Goal: Check status: Check status

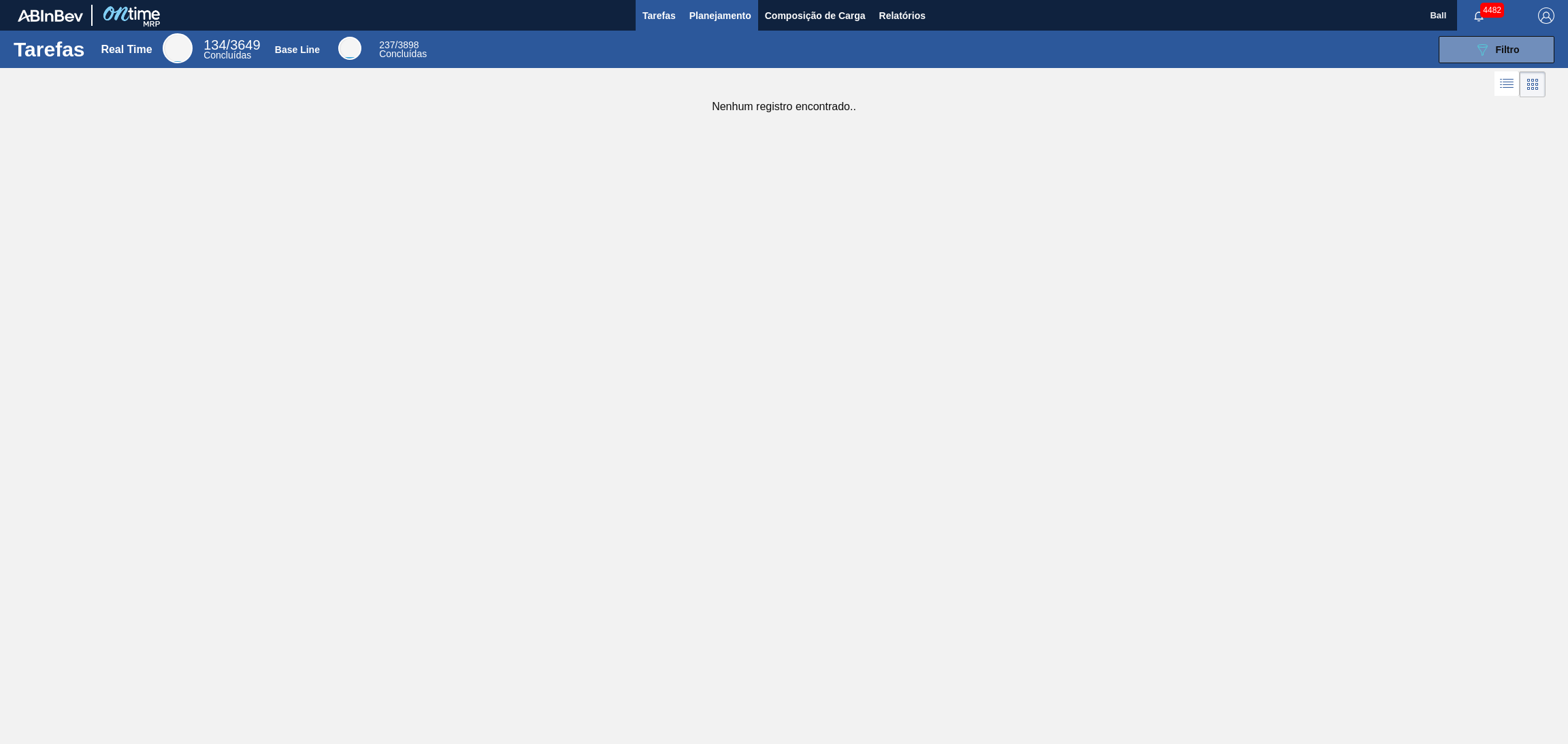
click at [749, 17] on span "Planejamento" at bounding box center [720, 16] width 62 height 16
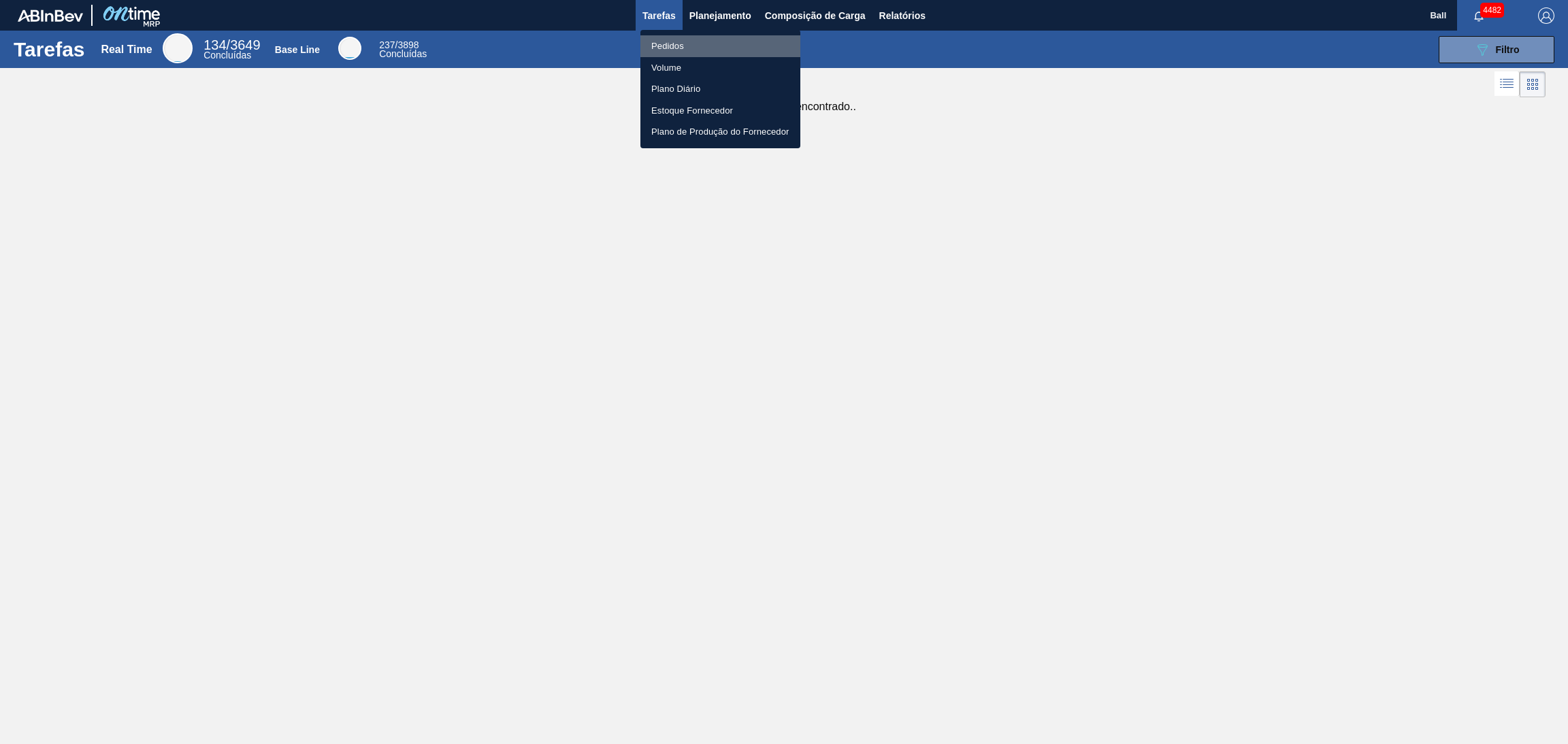
click at [690, 49] on li "Pedidos" at bounding box center [720, 47] width 160 height 22
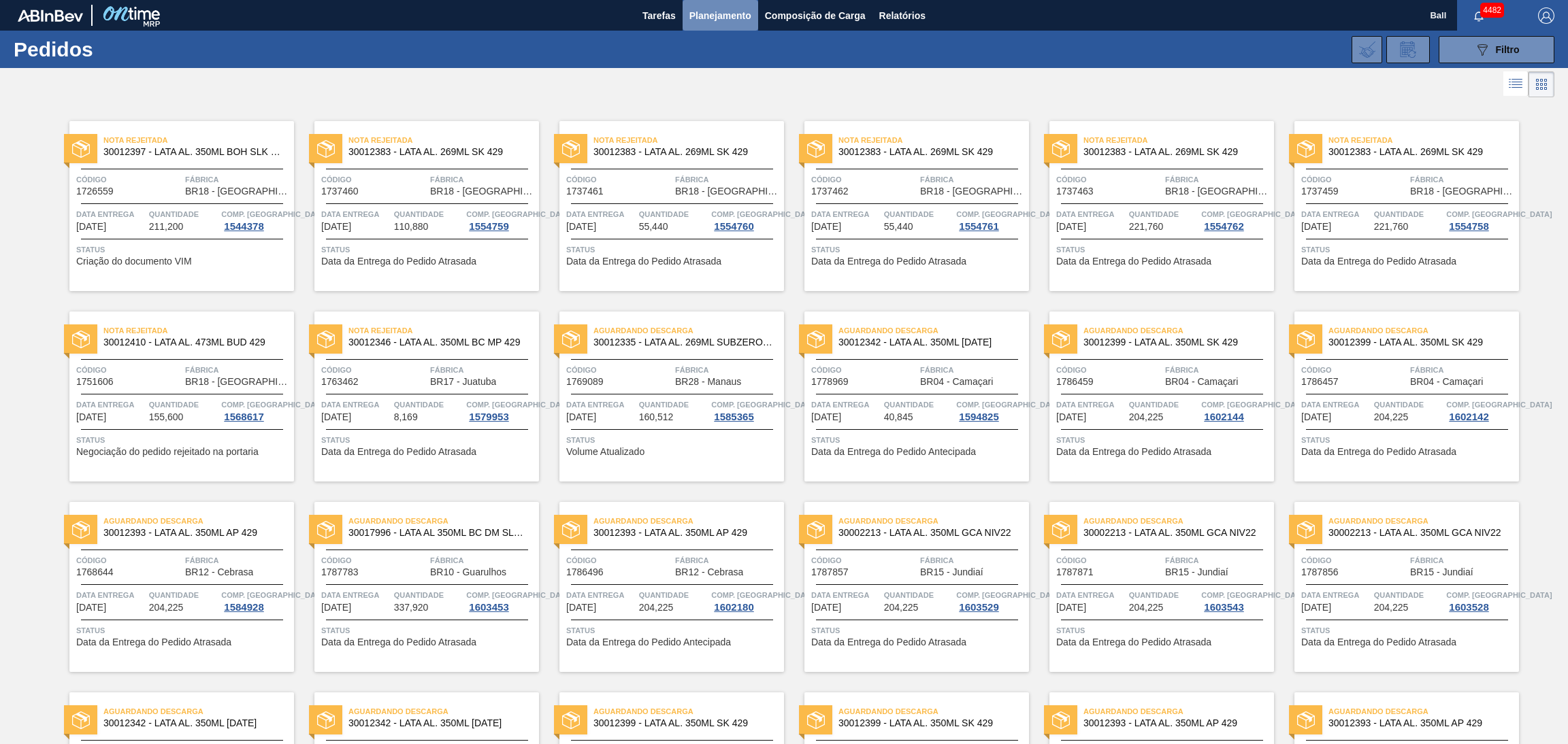
click at [732, 28] on button "Planejamento" at bounding box center [720, 15] width 76 height 30
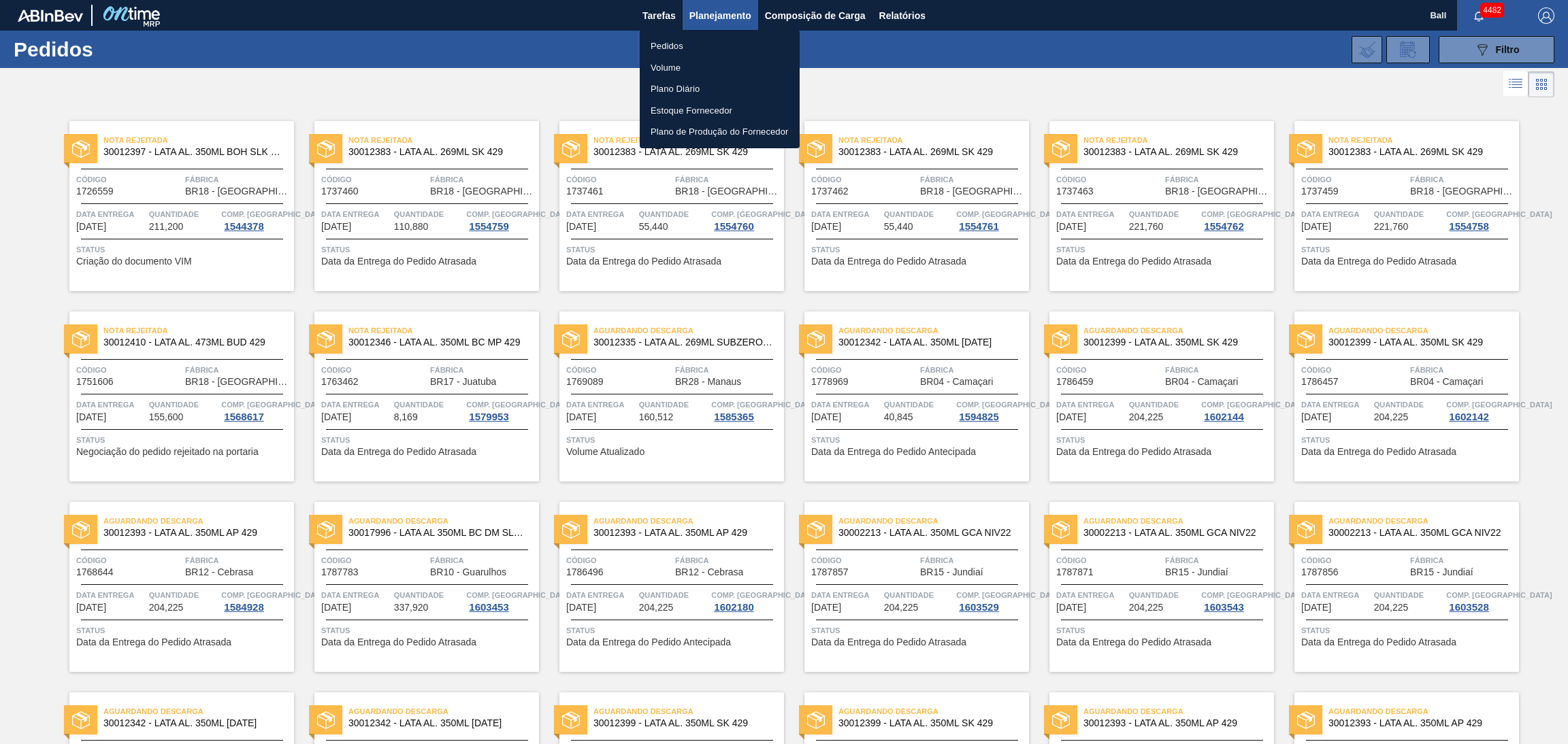
click at [704, 52] on li "Pedidos" at bounding box center [719, 47] width 160 height 22
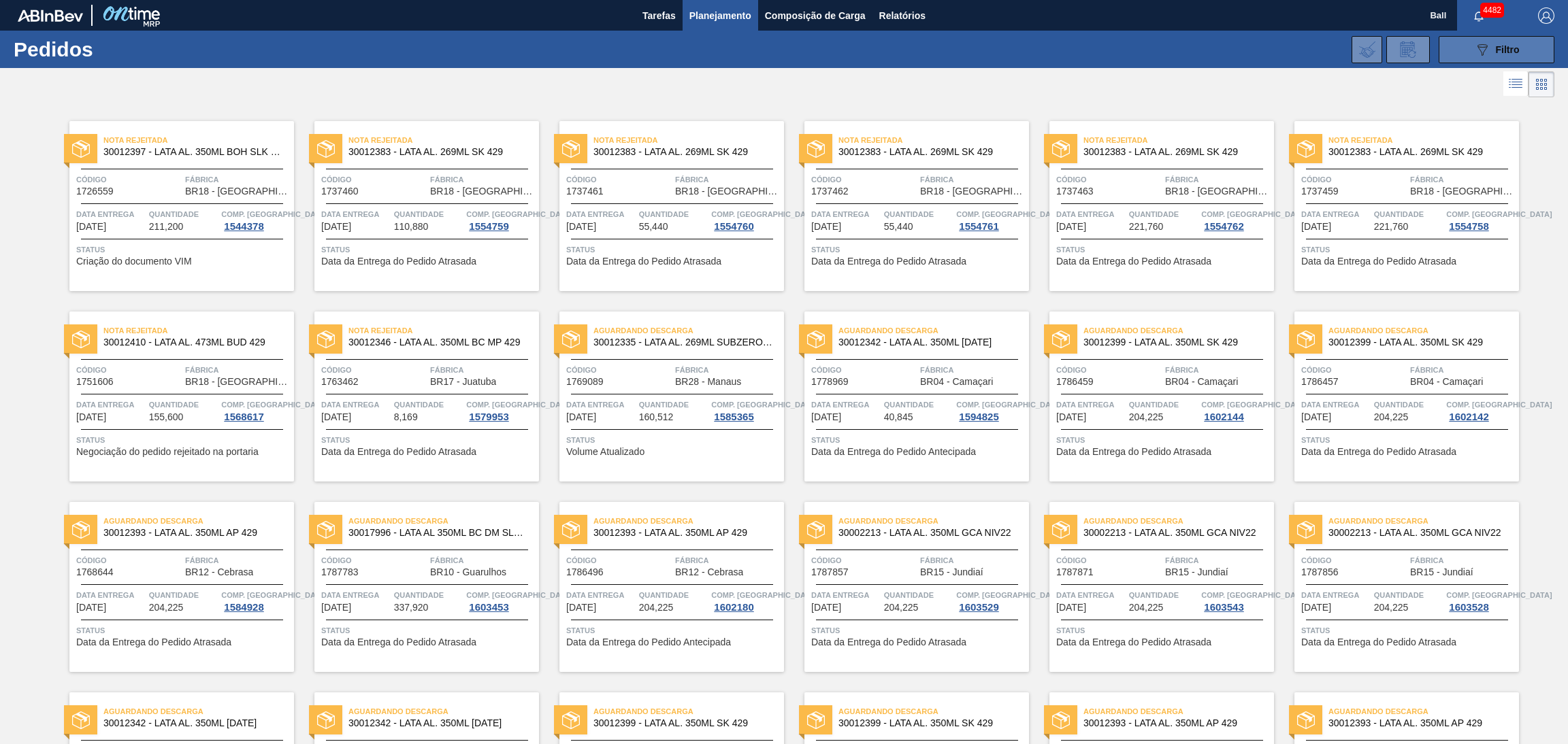
click at [1490, 55] on div "089F7B8B-B2A5-4AFE-B5C0-19BA573D28AC Filtro" at bounding box center [1497, 49] width 46 height 16
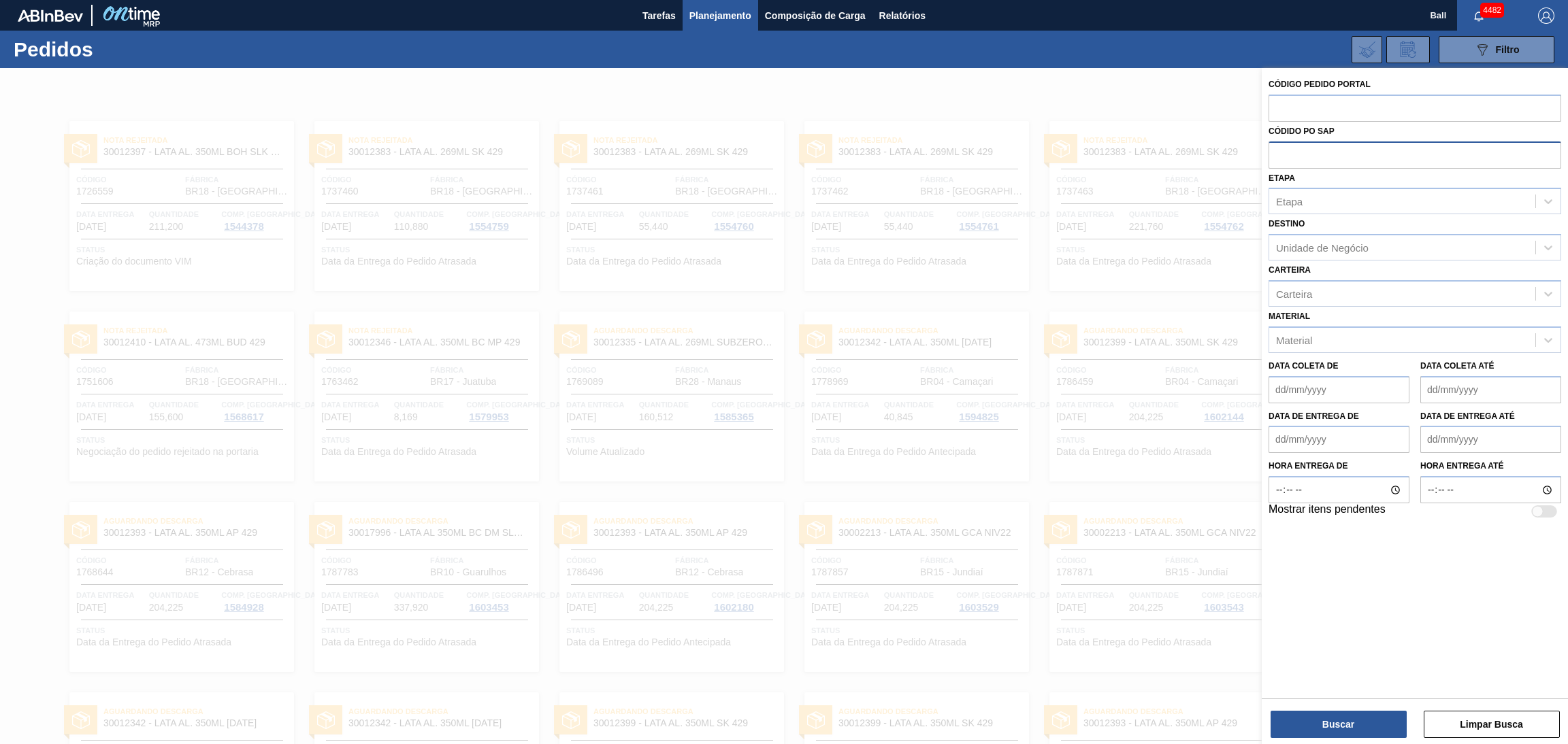
click at [1306, 155] on input "text" at bounding box center [1414, 154] width 293 height 26
paste input "5800369574"
type input "5800369574"
click at [1334, 723] on button "Buscar" at bounding box center [1338, 725] width 136 height 27
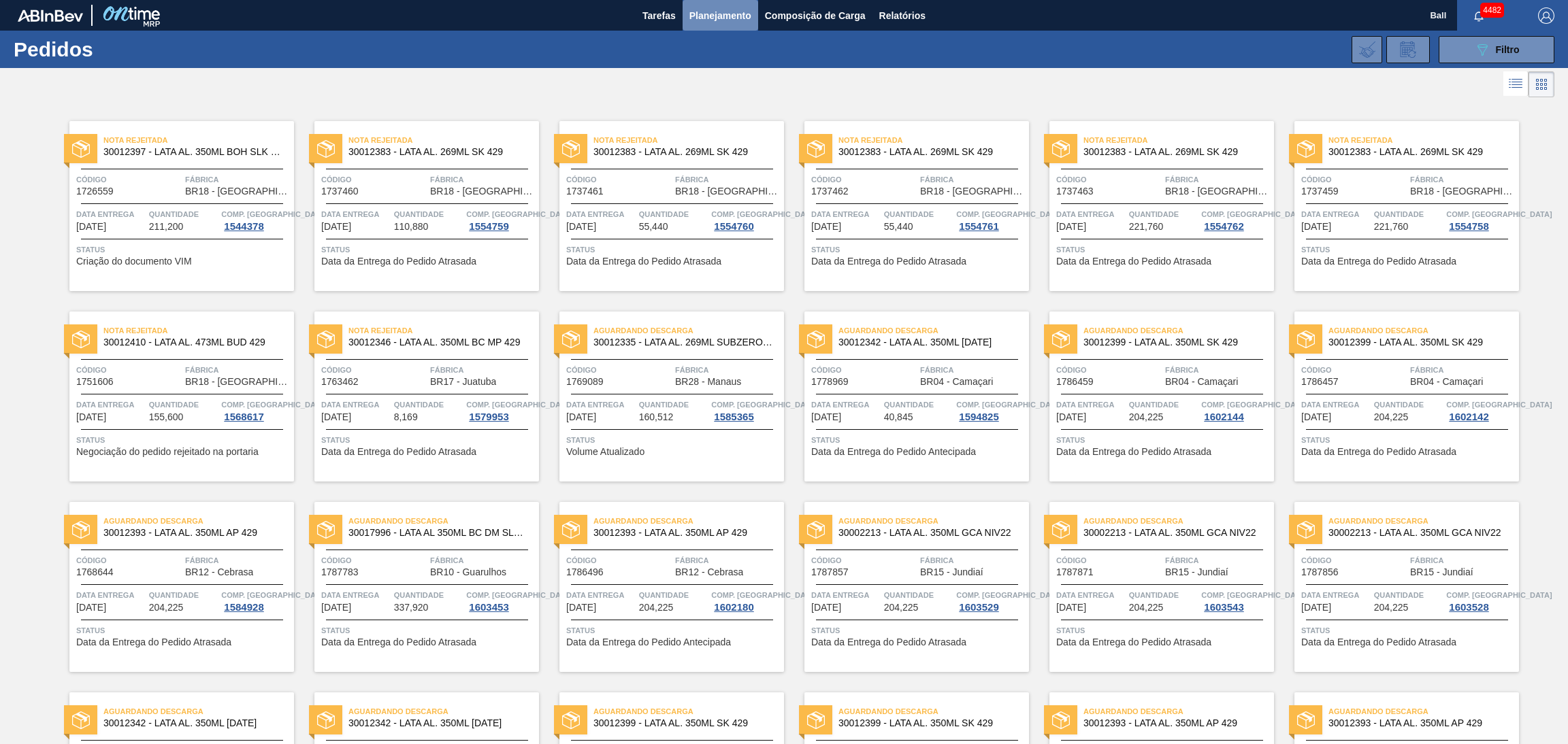
click at [723, 12] on span "Planejamento" at bounding box center [720, 16] width 62 height 16
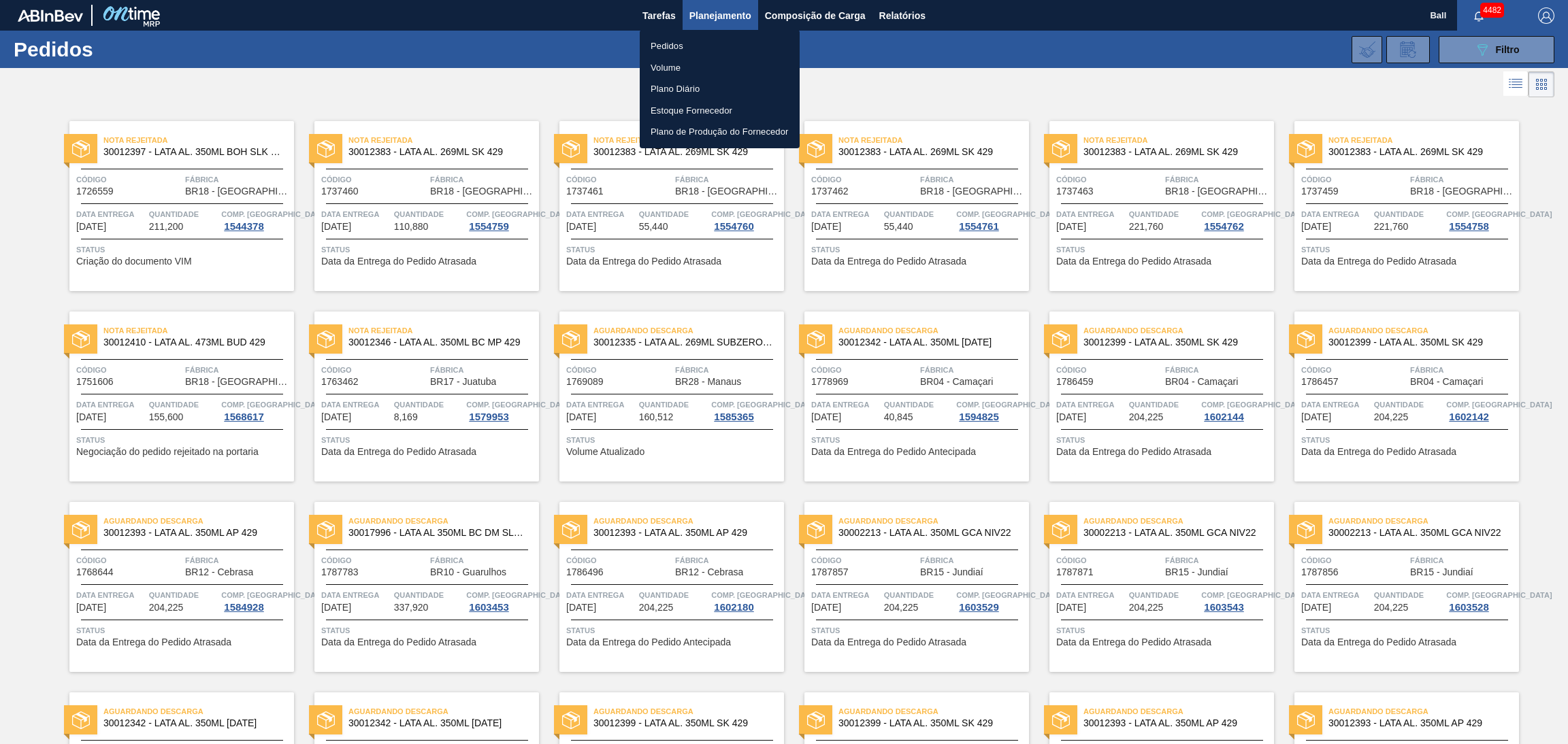
click at [700, 47] on li "Pedidos" at bounding box center [719, 47] width 160 height 22
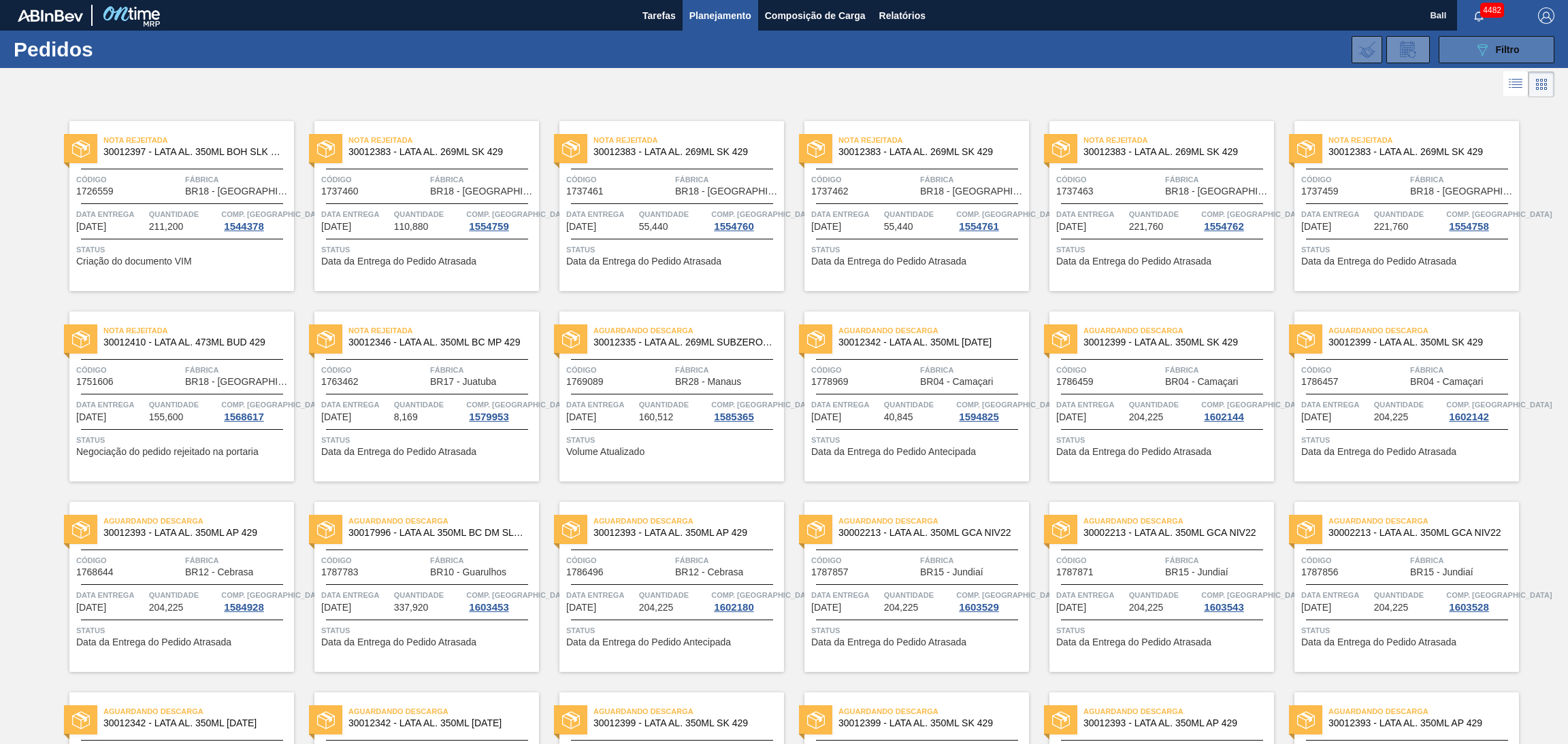
click at [1531, 50] on button "089F7B8B-B2A5-4AFE-B5C0-19BA573D28AC Filtro" at bounding box center [1496, 49] width 116 height 27
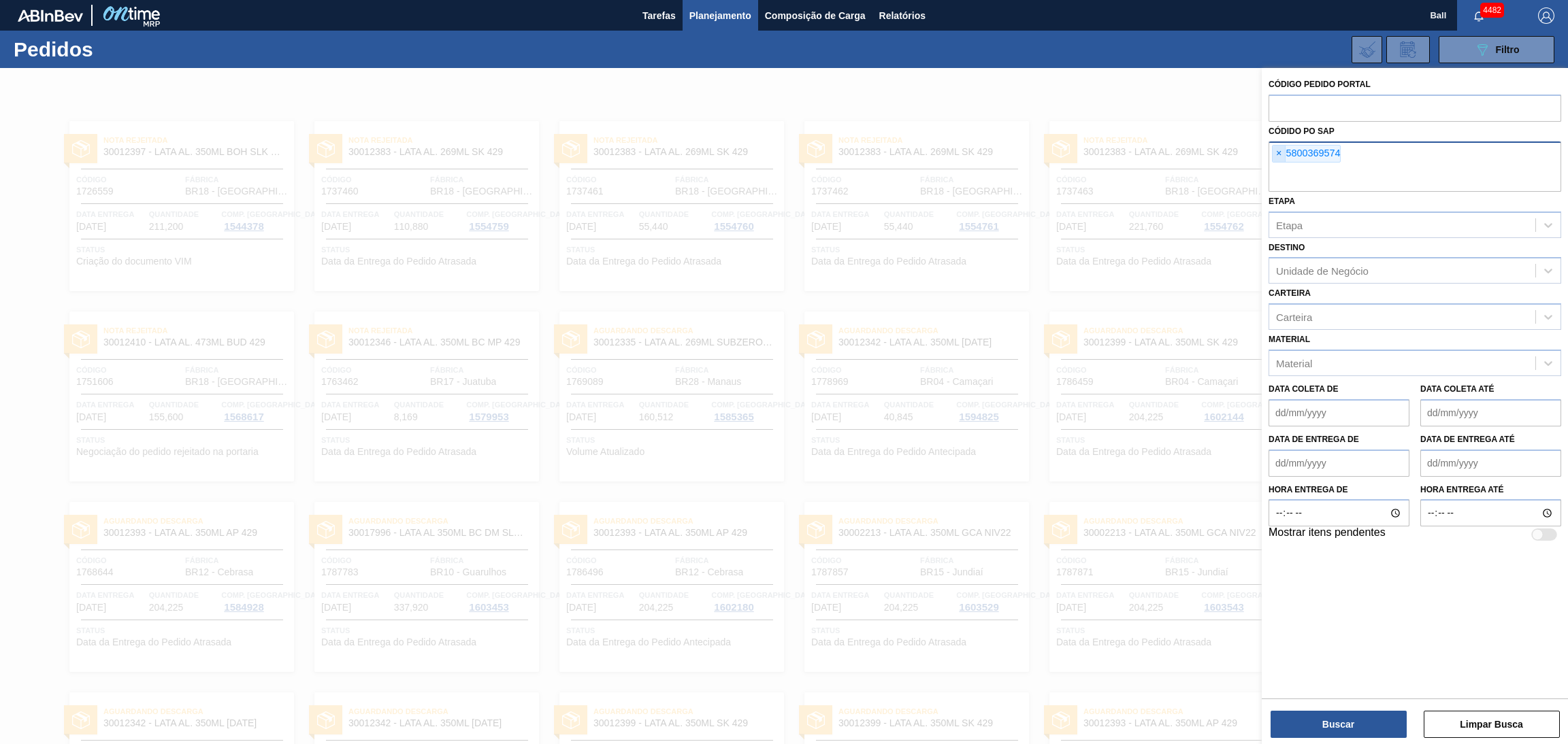
click at [1272, 151] on div "× 5800369574" at bounding box center [1414, 166] width 293 height 50
click at [1273, 155] on span "×" at bounding box center [1279, 154] width 13 height 16
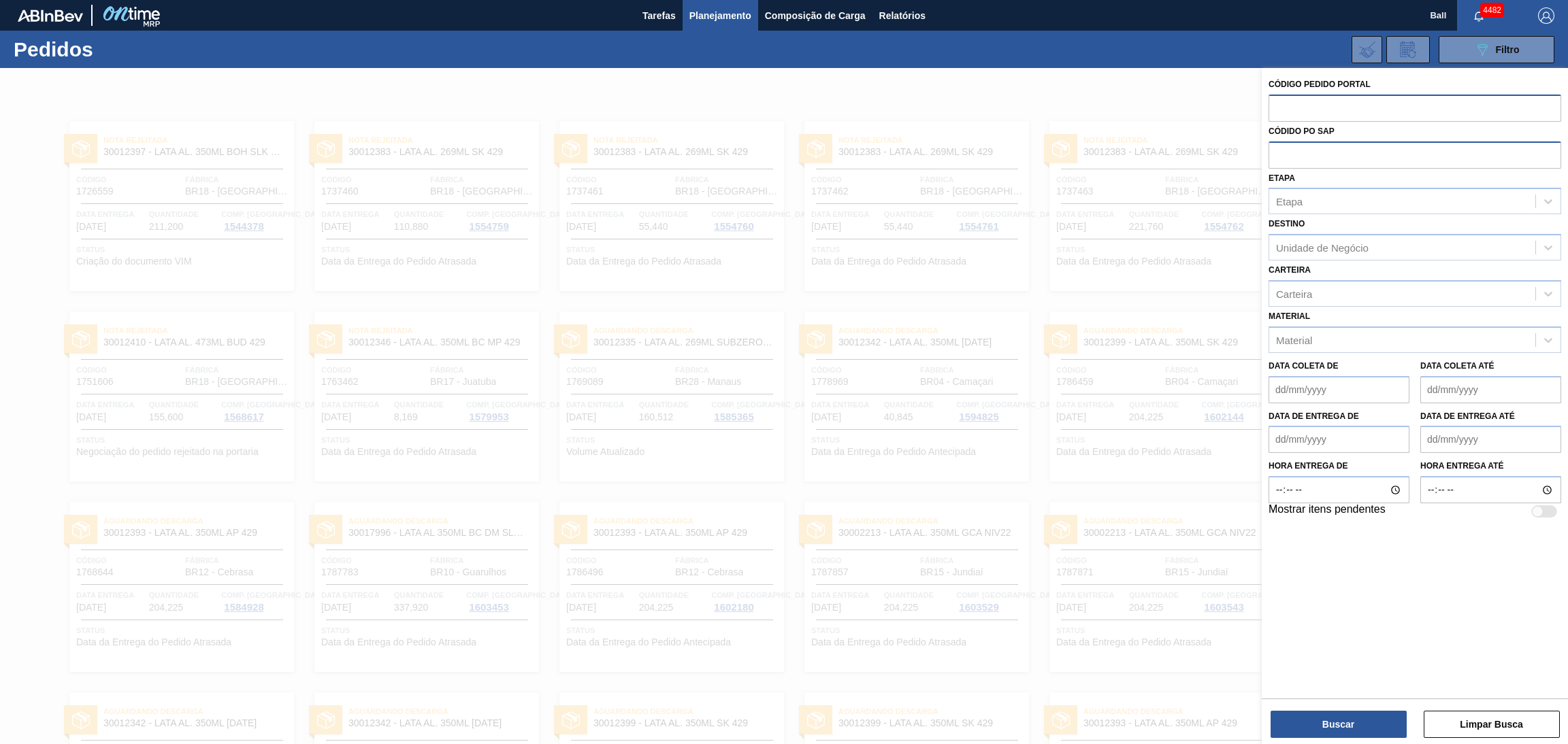
click at [1301, 112] on input "text" at bounding box center [1414, 107] width 293 height 26
paste input "5800369574"
type input "5800369574"
click at [1304, 719] on button "Buscar" at bounding box center [1338, 725] width 136 height 27
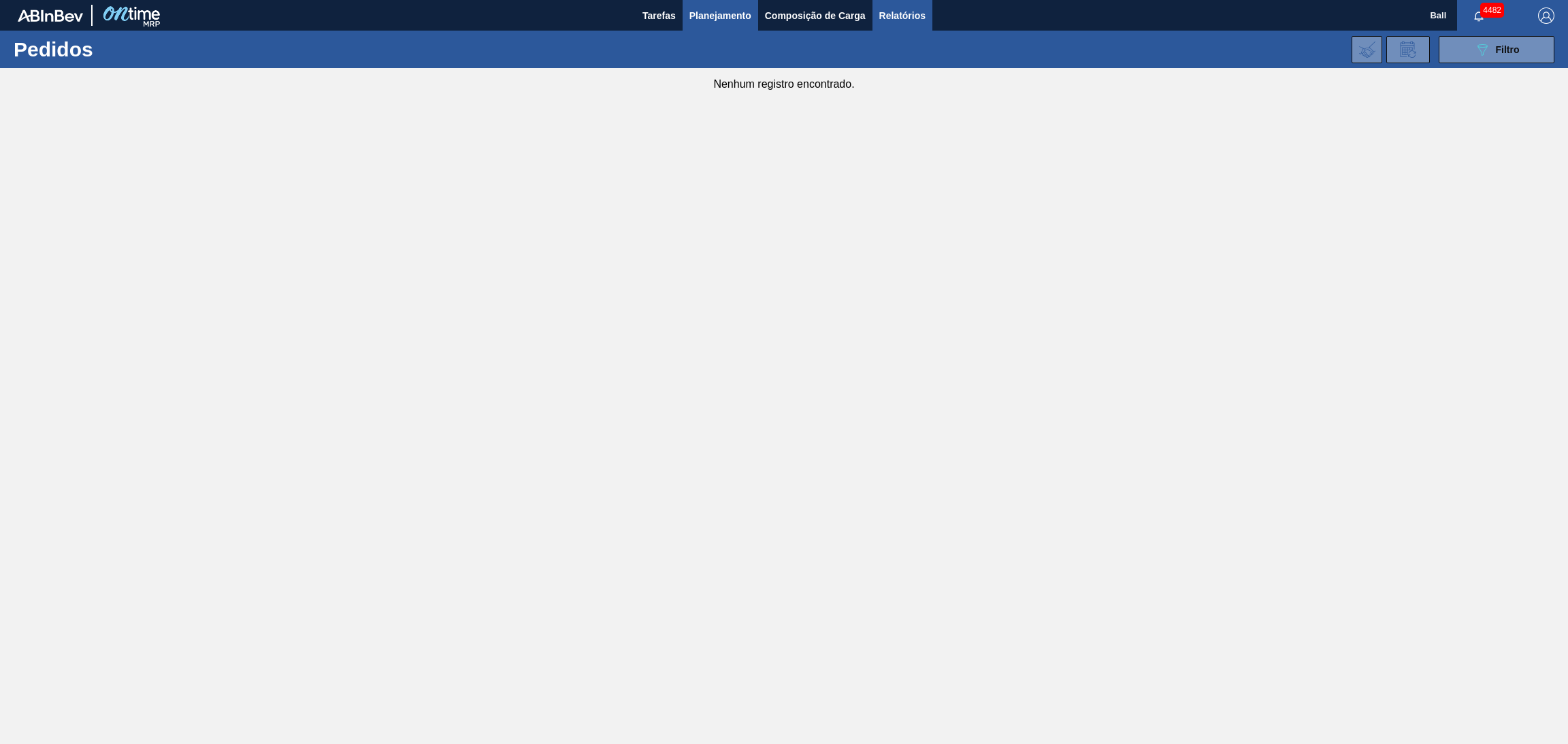
click at [915, 16] on span "Relatórios" at bounding box center [901, 16] width 47 height 16
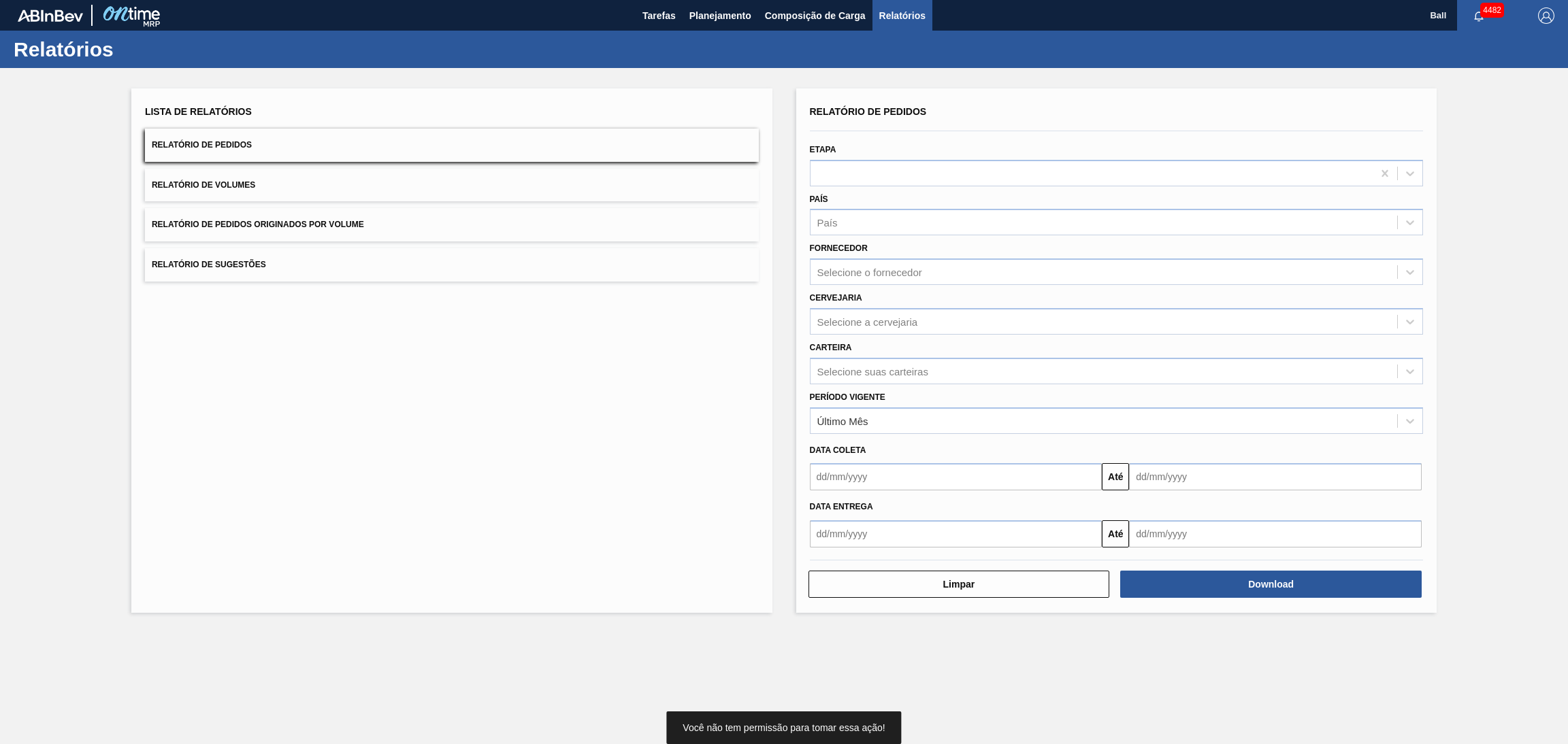
click at [693, 65] on div "Relatórios" at bounding box center [784, 48] width 1568 height 37
click at [732, 28] on button "Planejamento" at bounding box center [720, 15] width 76 height 30
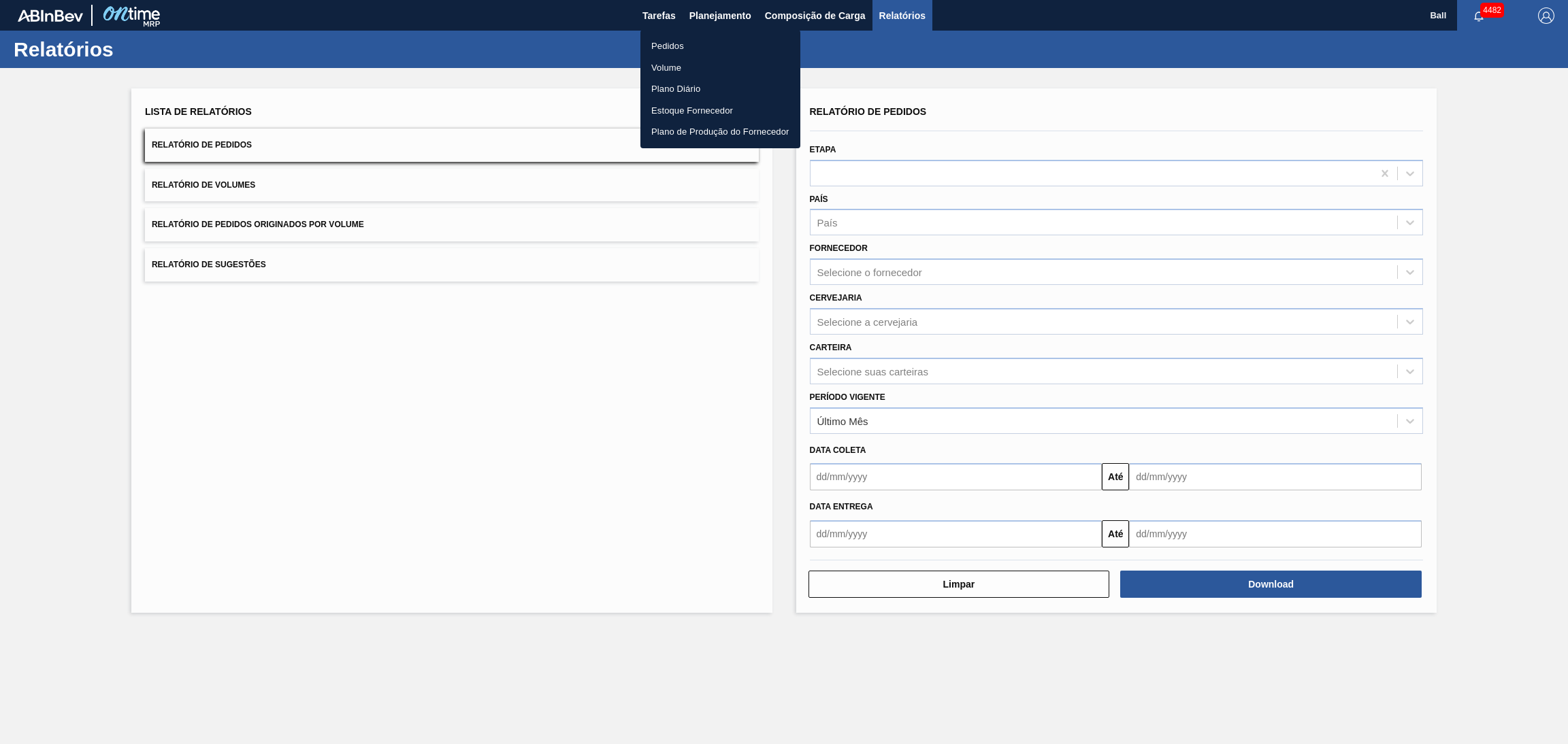
click at [963, 41] on div at bounding box center [784, 372] width 1568 height 744
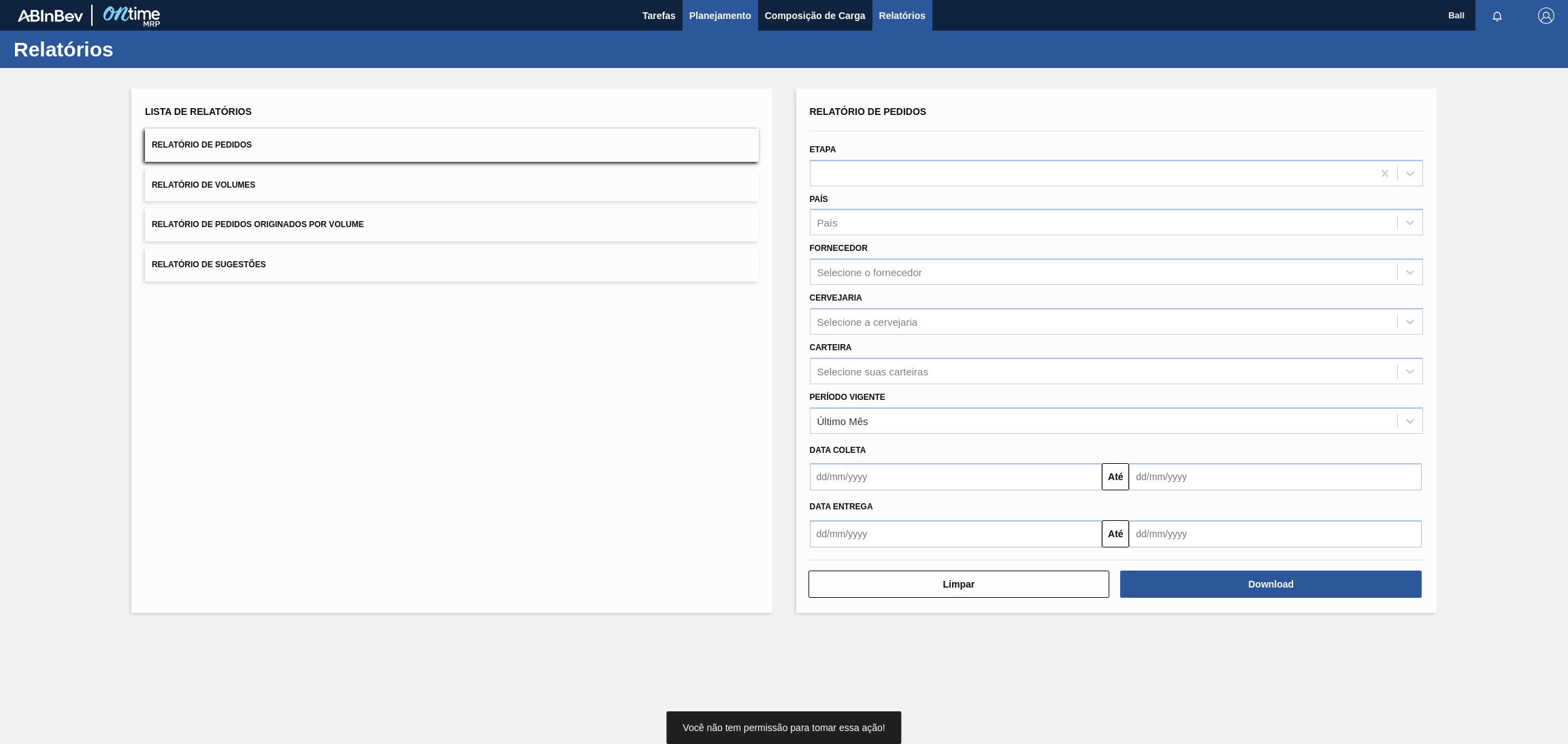
click at [737, 30] on button "Planejamento" at bounding box center [720, 15] width 76 height 30
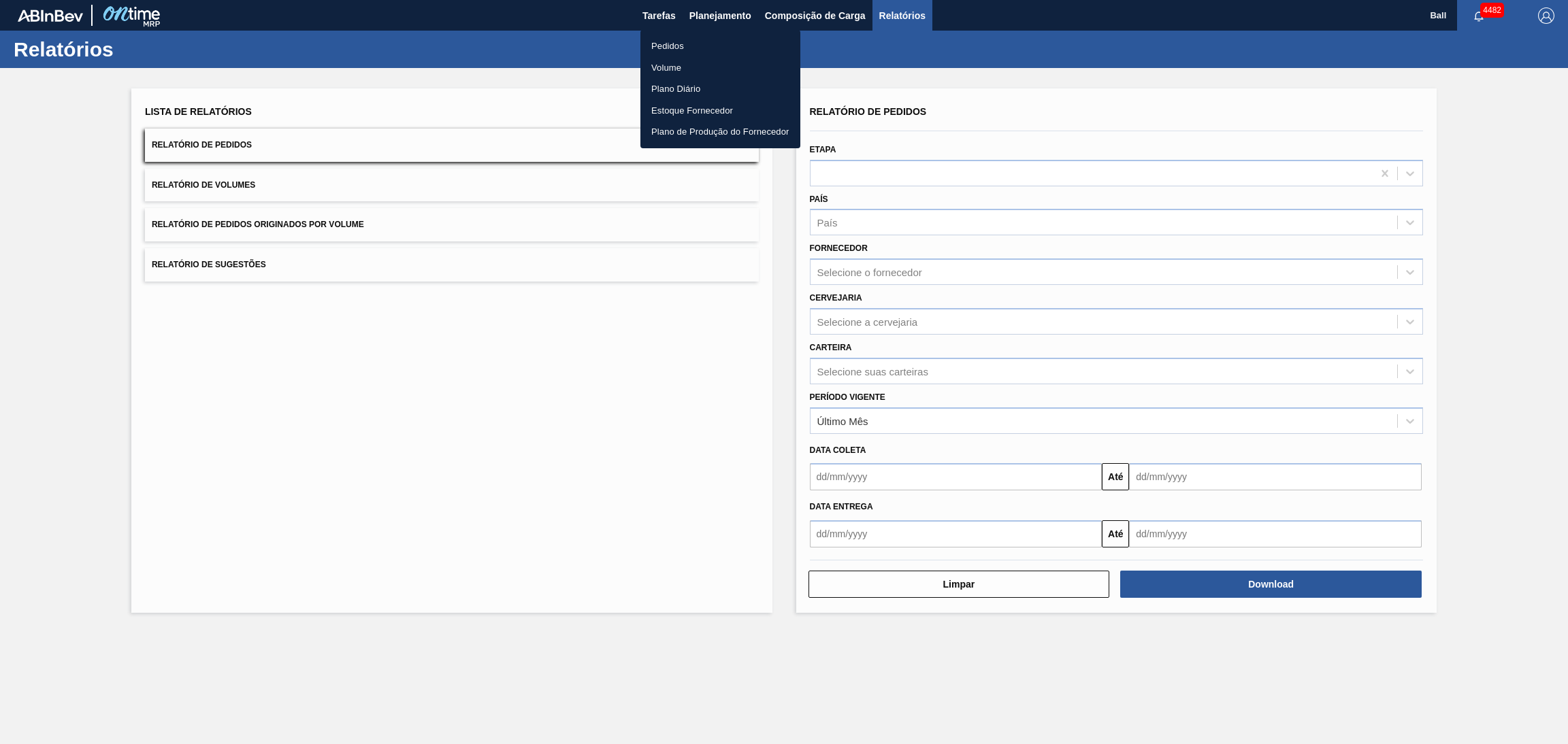
click at [714, 45] on li "Pedidos" at bounding box center [720, 47] width 160 height 22
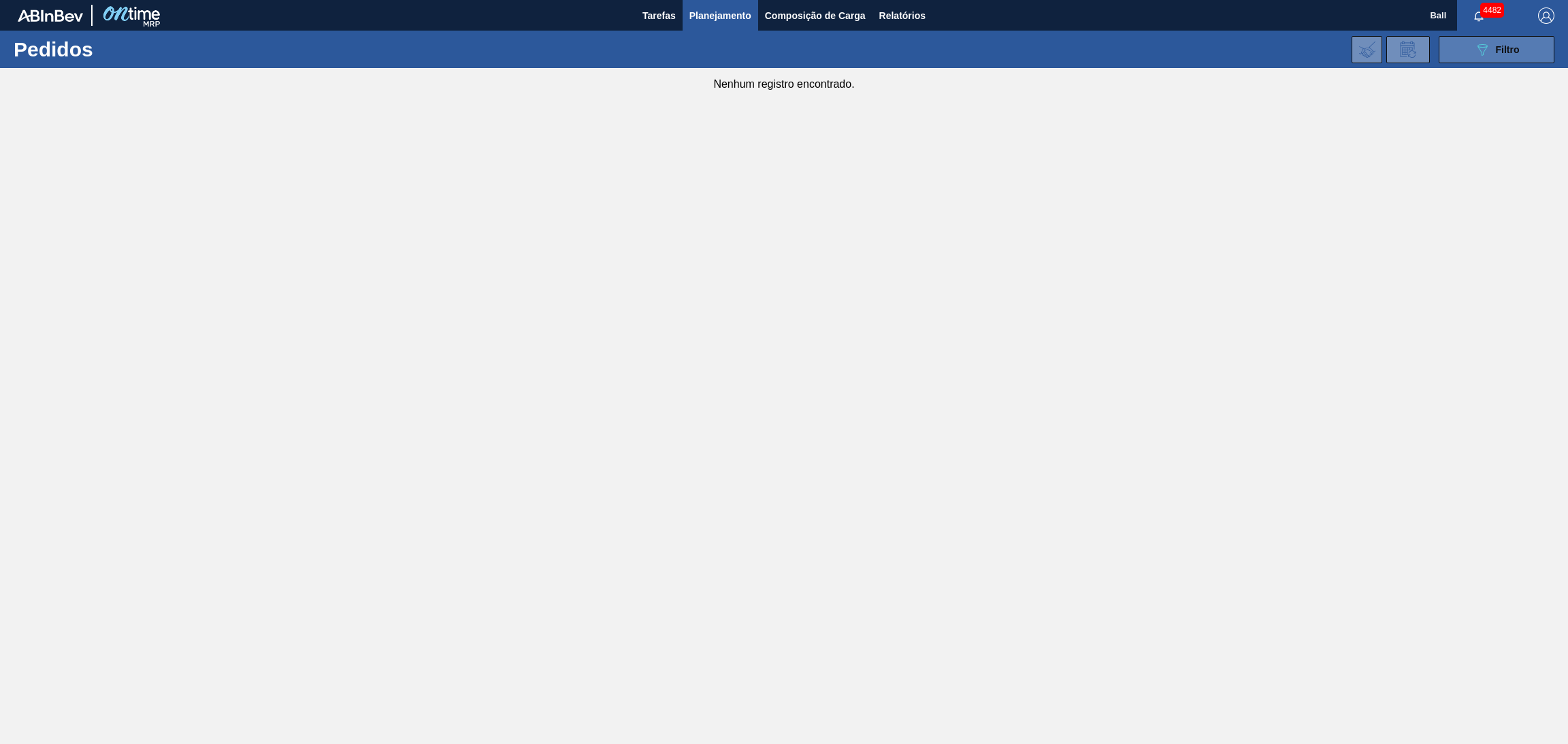
click at [1459, 61] on button "089F7B8B-B2A5-4AFE-B5C0-19BA573D28AC Filtro" at bounding box center [1496, 49] width 116 height 27
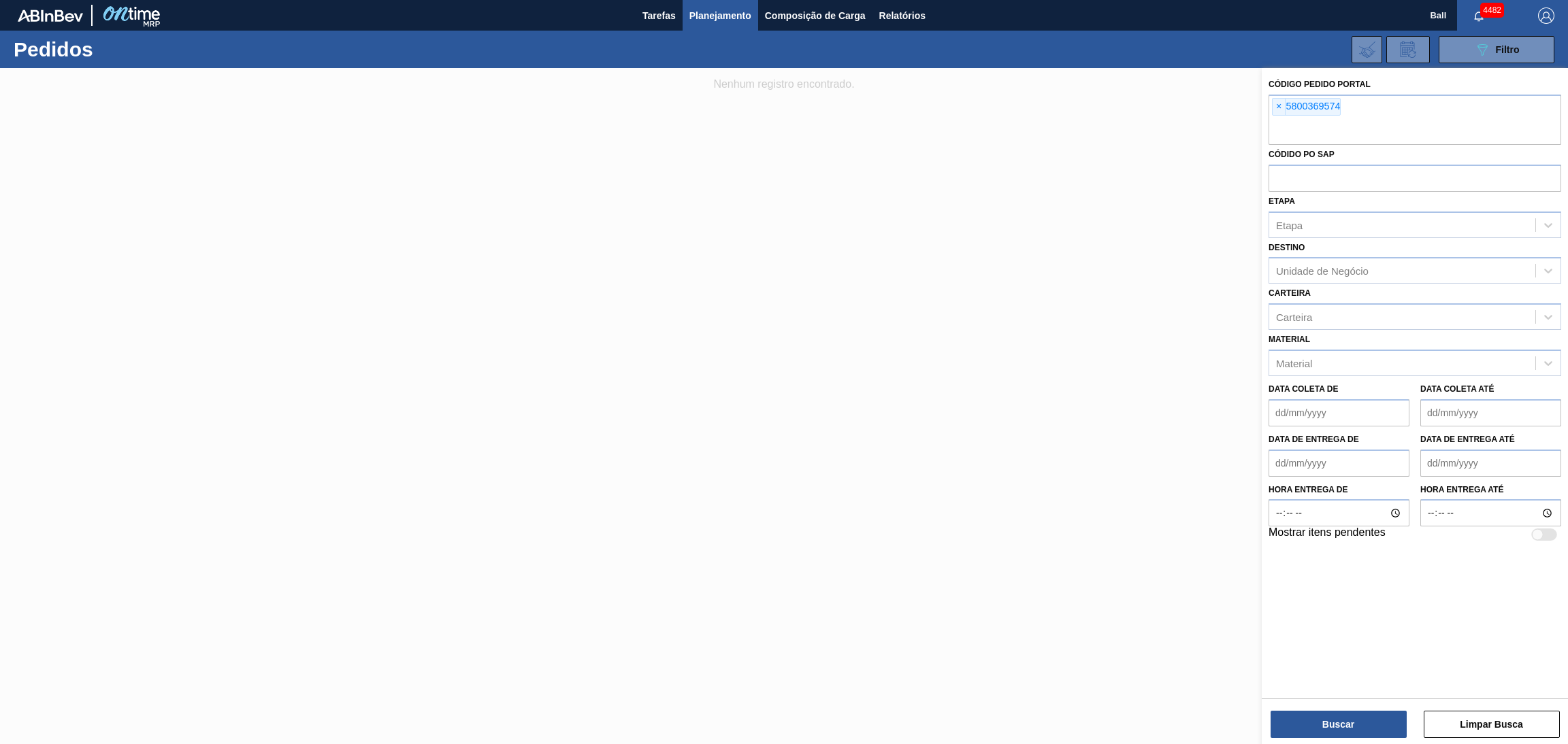
click at [1116, 416] on div at bounding box center [784, 440] width 1568 height 744
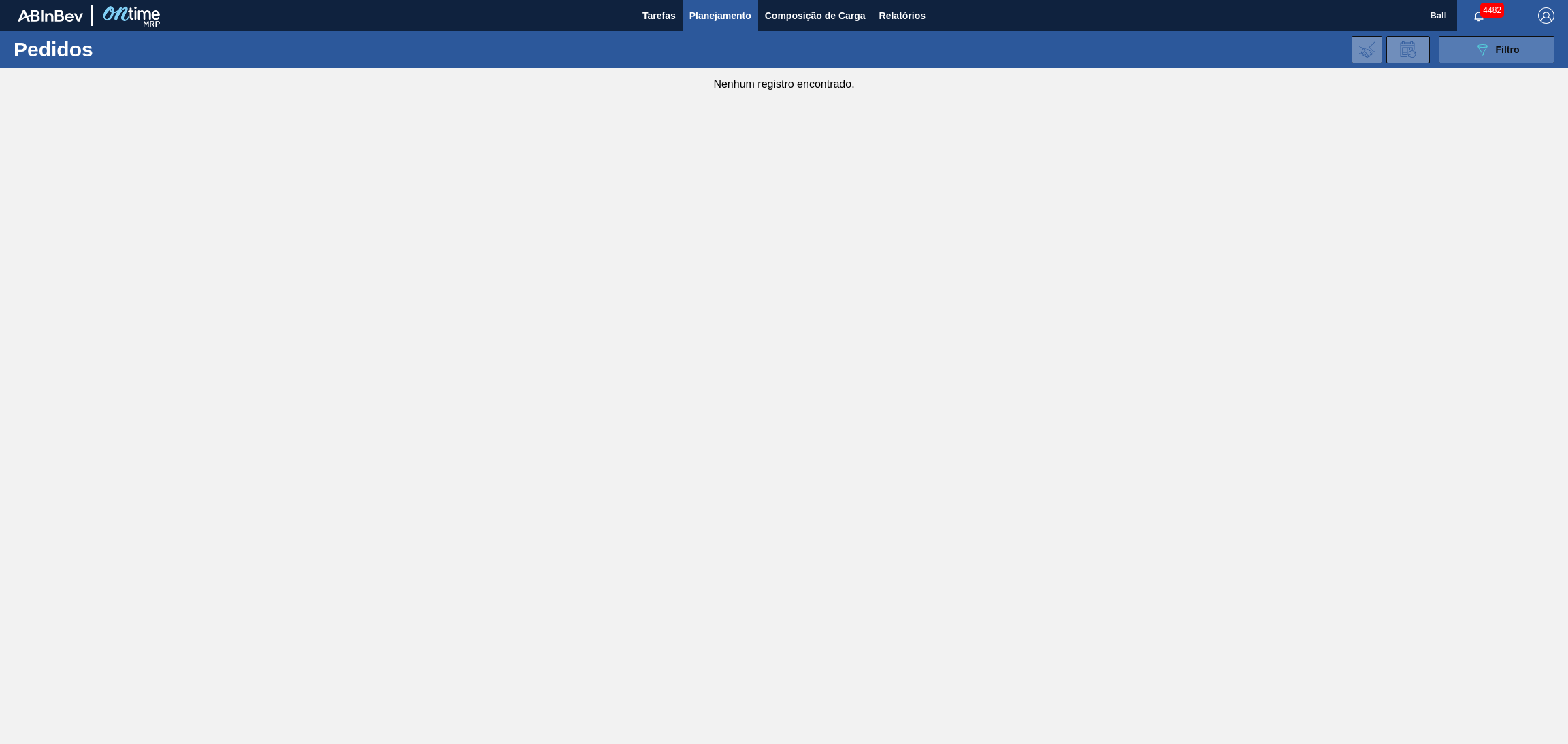
click at [1475, 44] on icon "089F7B8B-B2A5-4AFE-B5C0-19BA573D28AC" at bounding box center [1482, 49] width 16 height 16
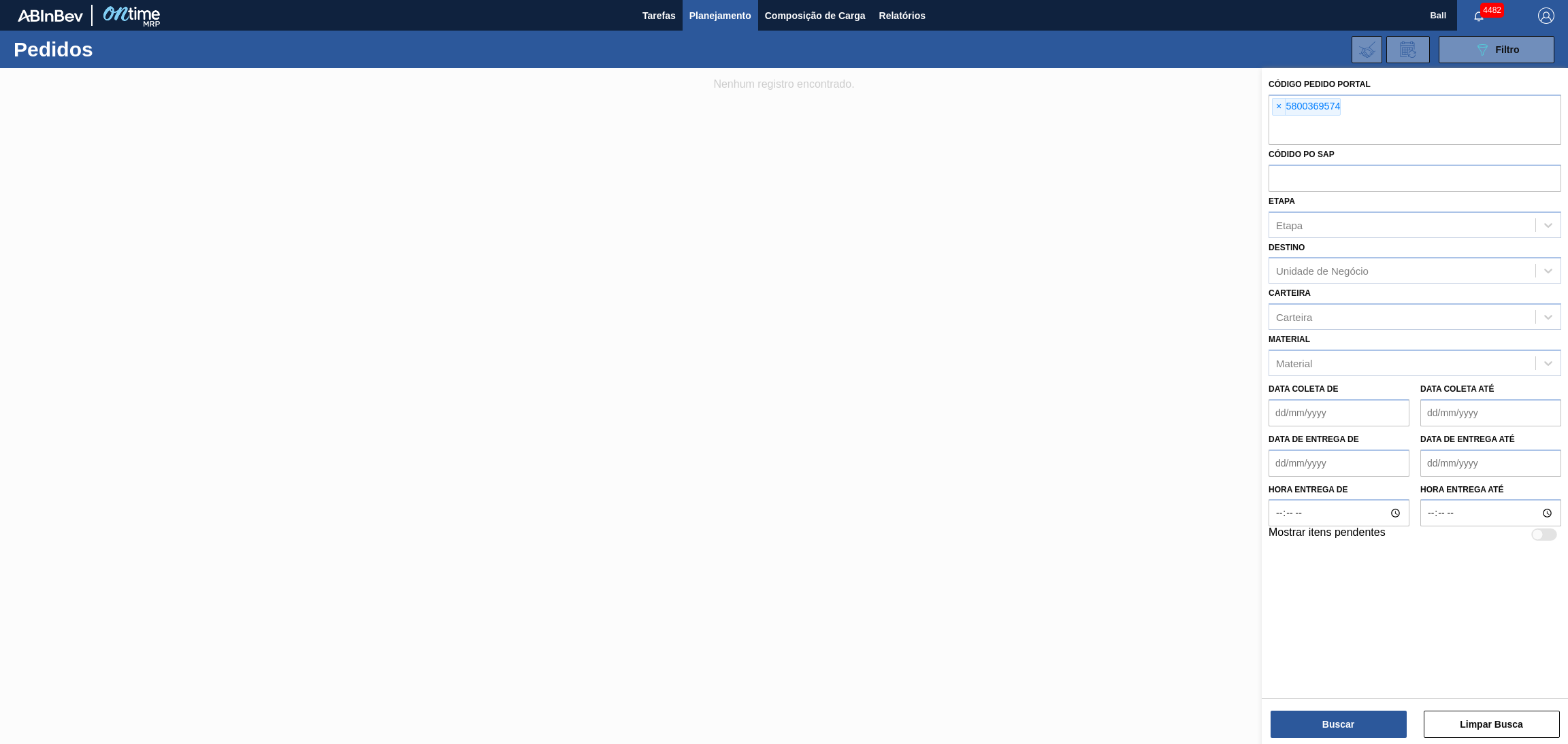
click at [1036, 304] on div at bounding box center [784, 440] width 1568 height 744
